Goal: Task Accomplishment & Management: Manage account settings

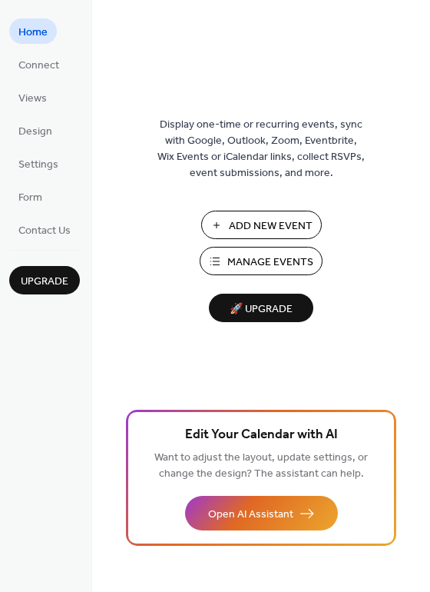
click at [309, 230] on span "Add New Event" at bounding box center [271, 226] width 84 height 16
click at [242, 222] on span "Add New Event" at bounding box center [271, 226] width 84 height 16
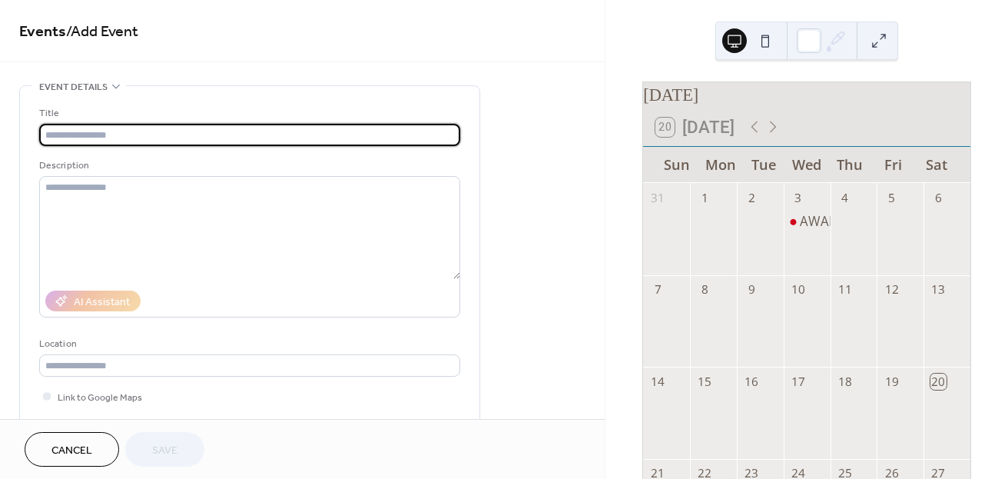
click at [91, 452] on span "Cancel" at bounding box center [71, 450] width 41 height 16
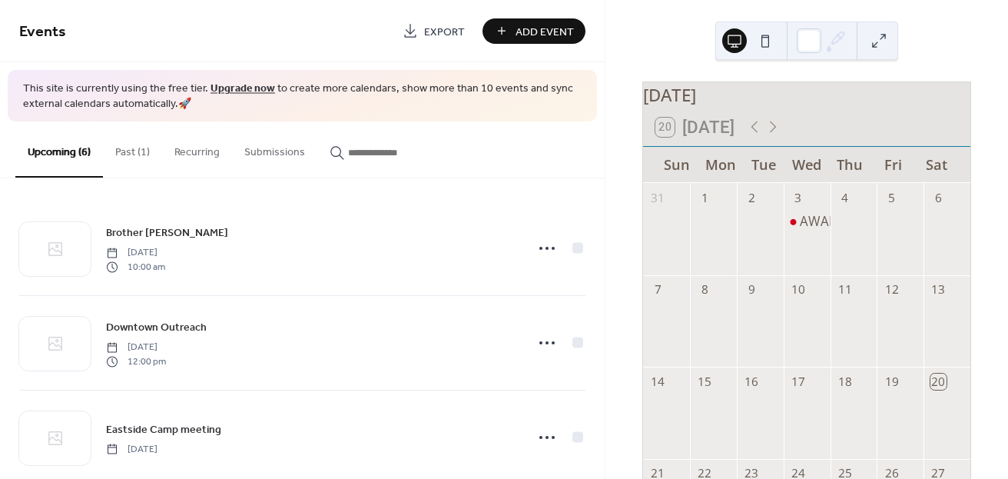
click at [121, 151] on button "Past (1)" at bounding box center [132, 148] width 59 height 55
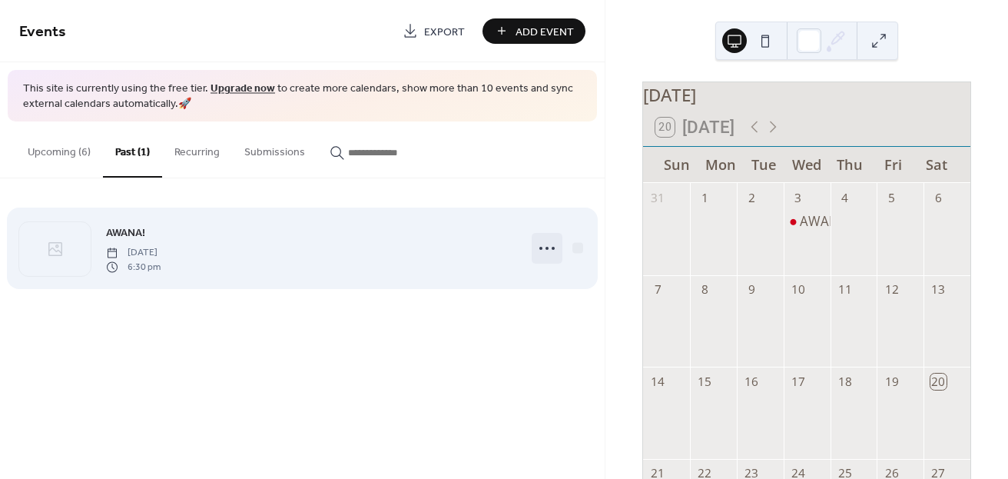
click at [553, 250] on icon at bounding box center [547, 248] width 25 height 25
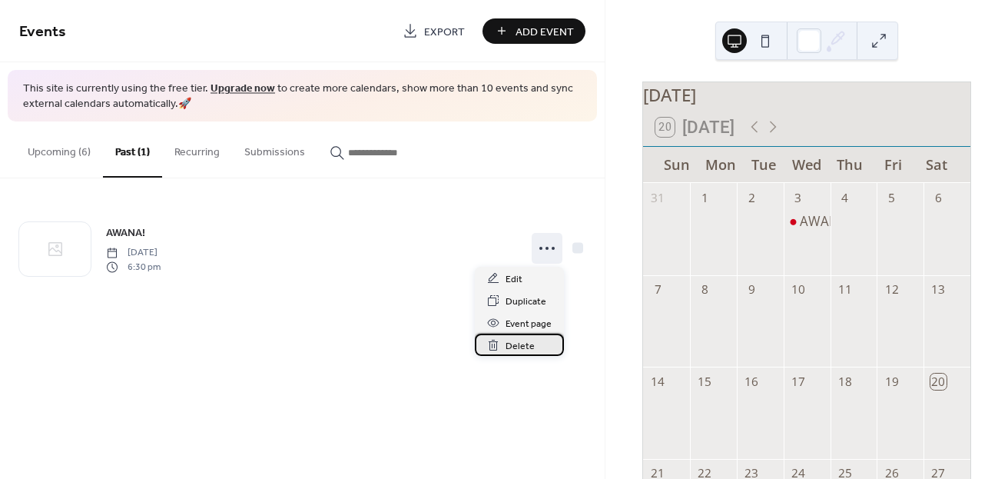
click at [528, 343] on span "Delete" at bounding box center [519, 346] width 29 height 16
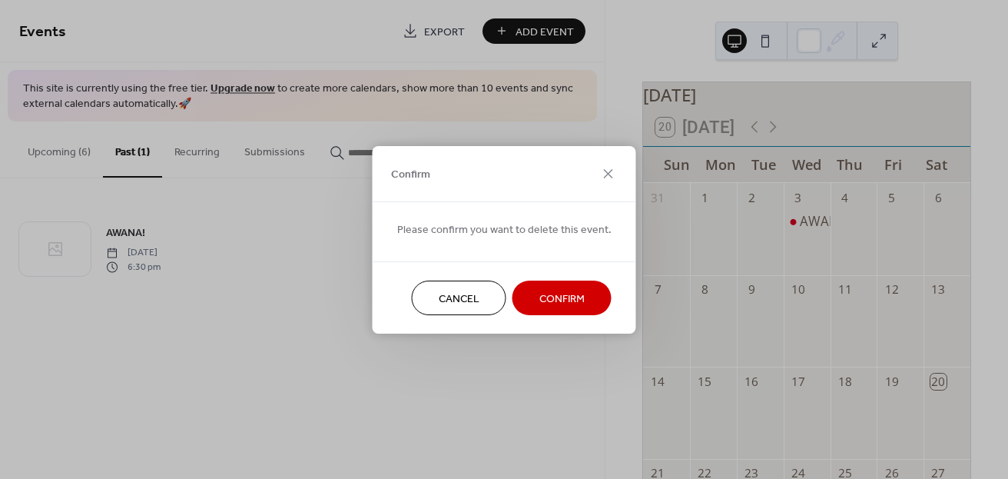
click at [566, 300] on span "Confirm" at bounding box center [561, 298] width 45 height 16
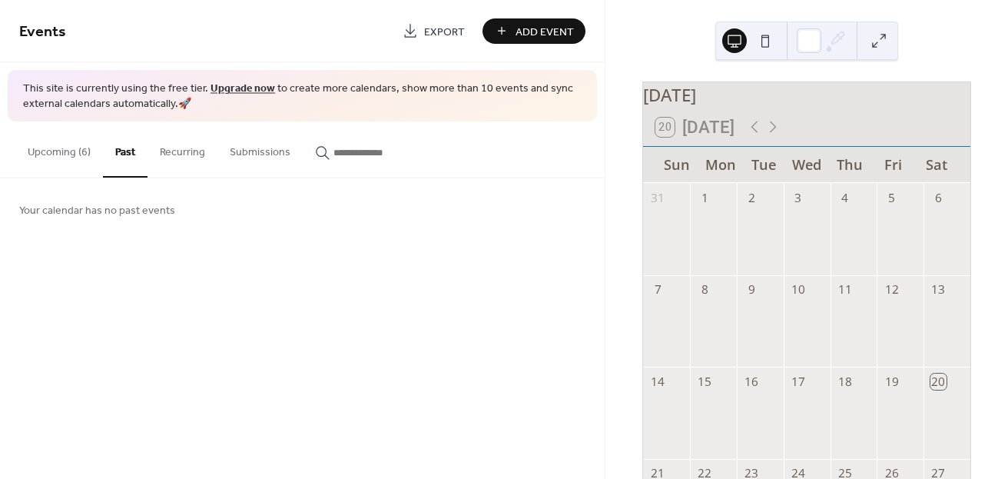
click at [69, 154] on button "Upcoming (6)" at bounding box center [59, 148] width 88 height 55
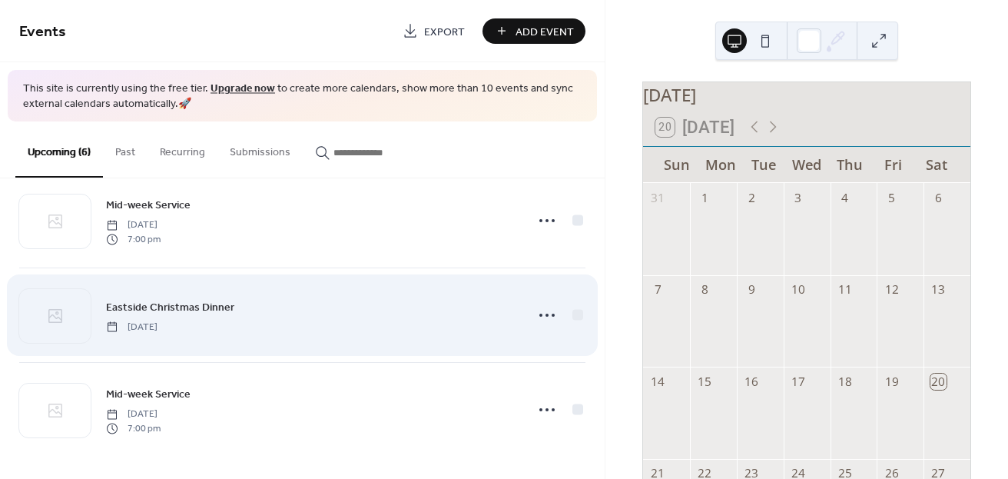
scroll to position [312, 0]
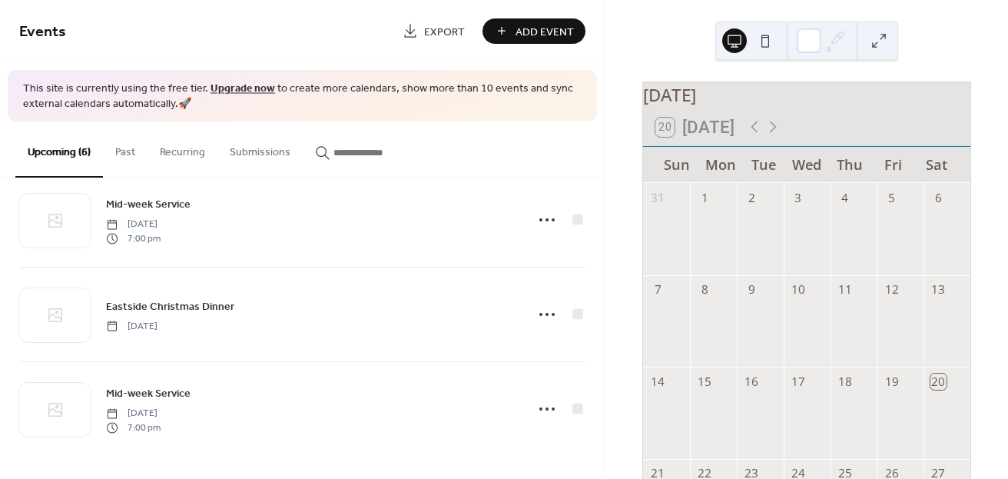
click at [768, 42] on button at bounding box center [765, 40] width 25 height 25
